Goal: Task Accomplishment & Management: Manage account settings

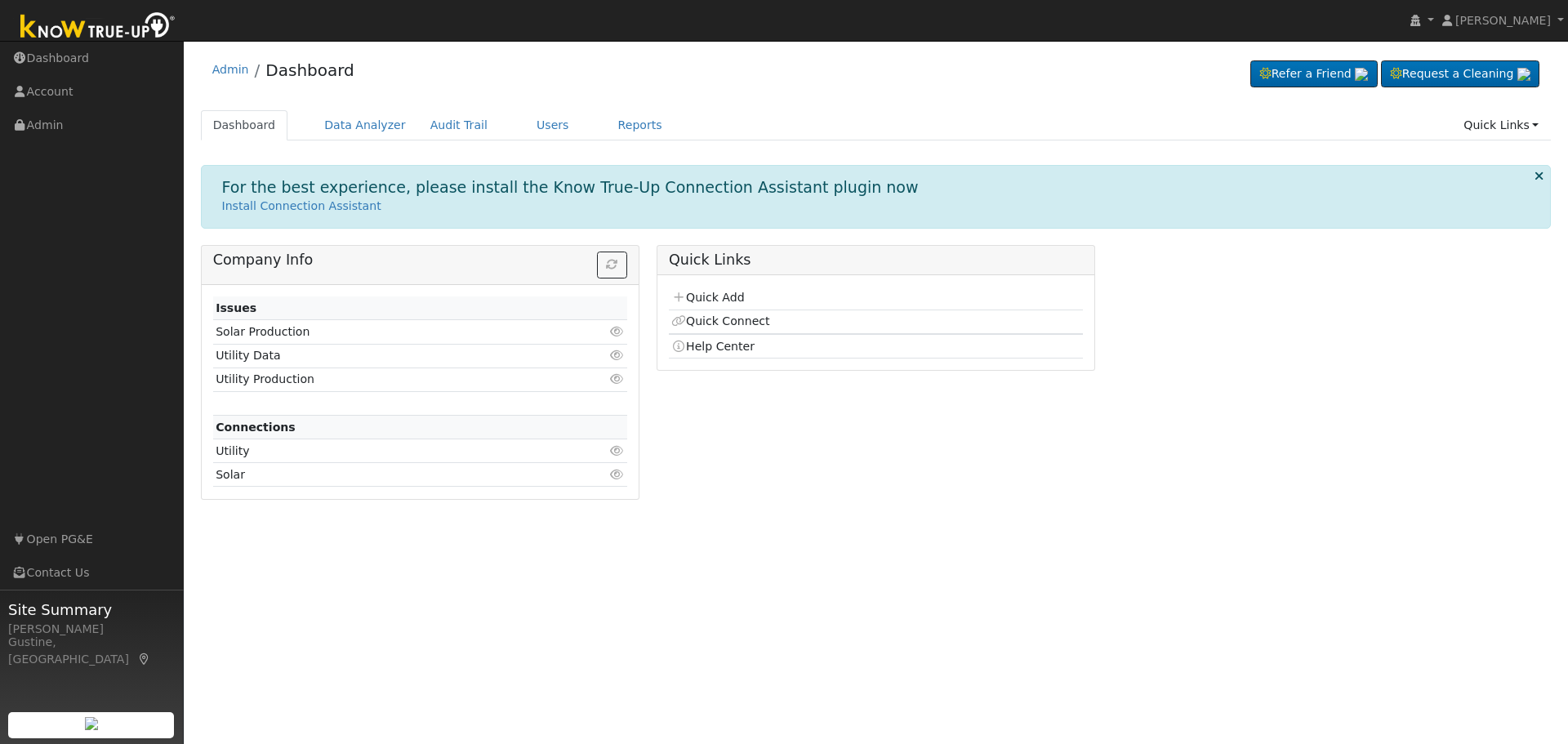
click at [545, 141] on div "Dashboard Data Analyzer Audit Trail Users Reports Quick Links Quick Add Quick C…" at bounding box center [876, 133] width 1350 height 46
click at [543, 128] on link "Users" at bounding box center [553, 125] width 57 height 30
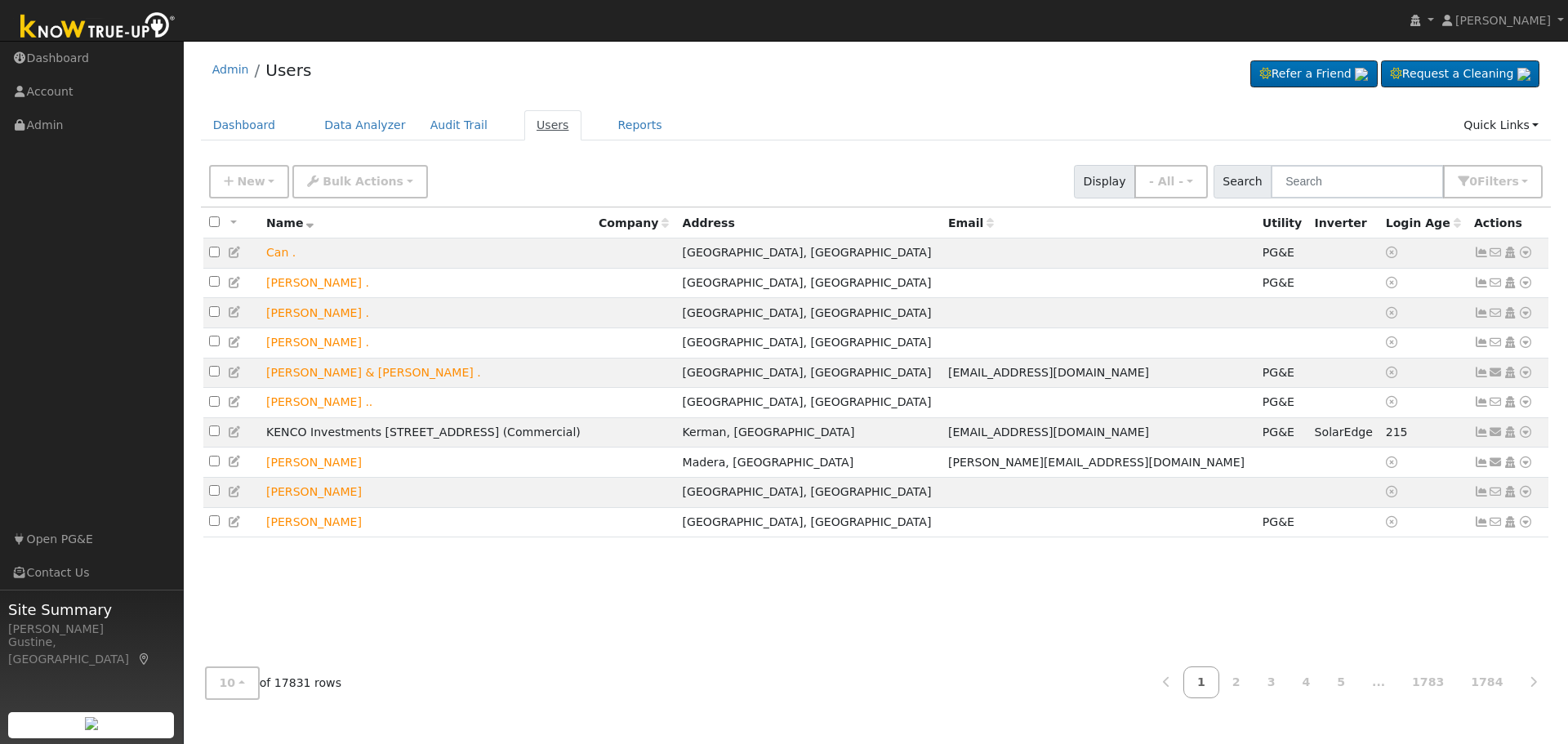
click at [530, 128] on link "Users" at bounding box center [553, 125] width 57 height 30
click at [1344, 173] on input "text" at bounding box center [1357, 181] width 173 height 33
